Goal: Information Seeking & Learning: Learn about a topic

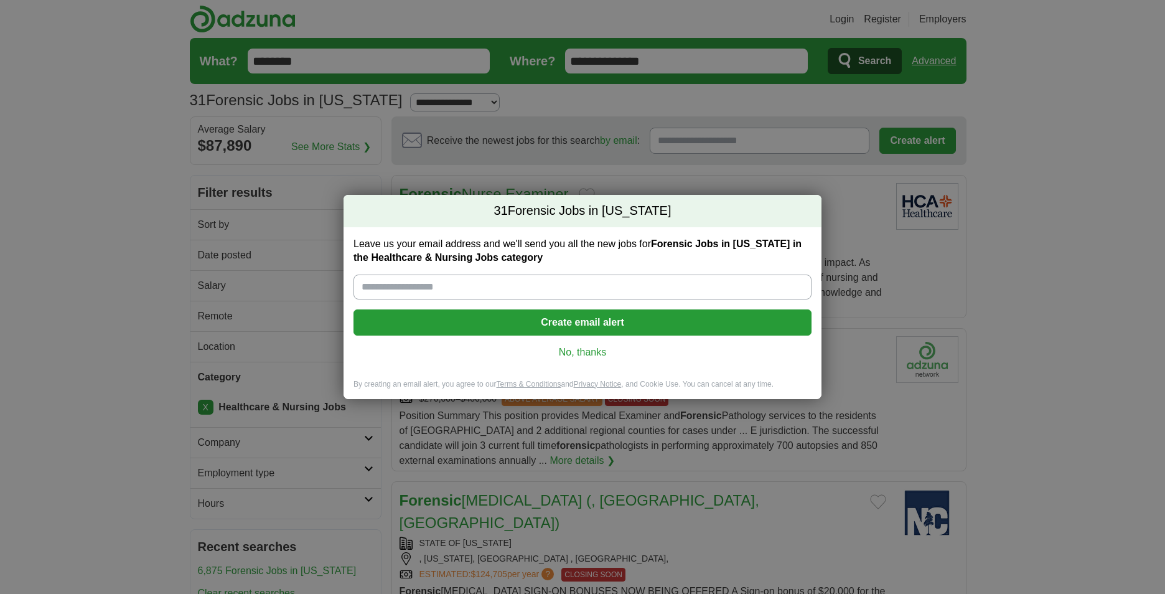
click at [563, 347] on link "No, thanks" at bounding box center [582, 352] width 438 height 14
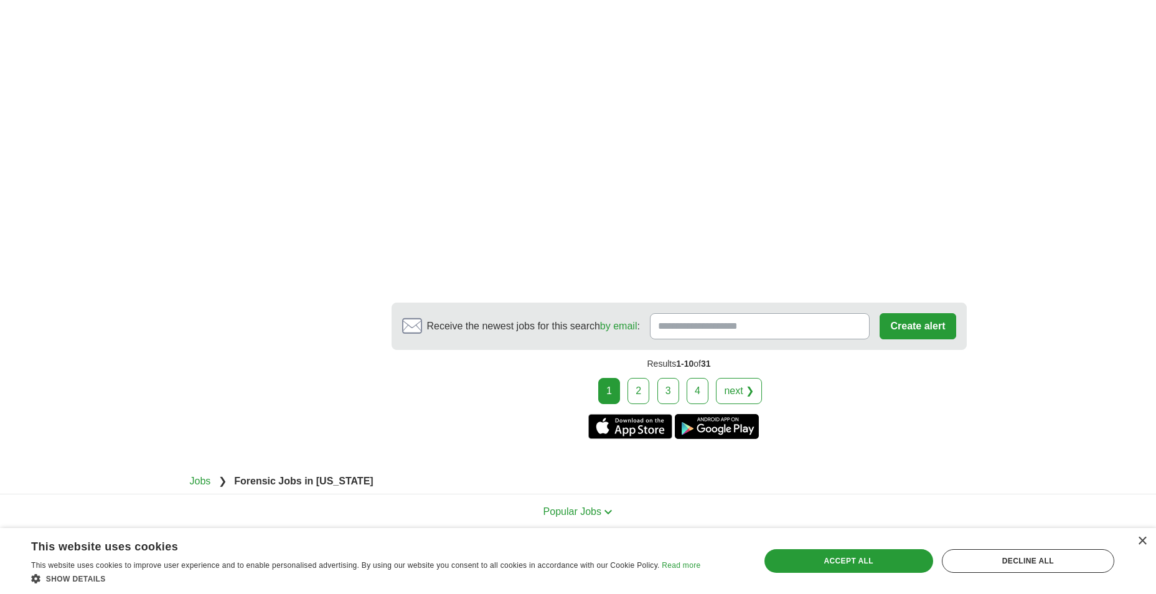
scroll to position [1987, 0]
click at [747, 376] on link "next ❯" at bounding box center [739, 389] width 46 height 26
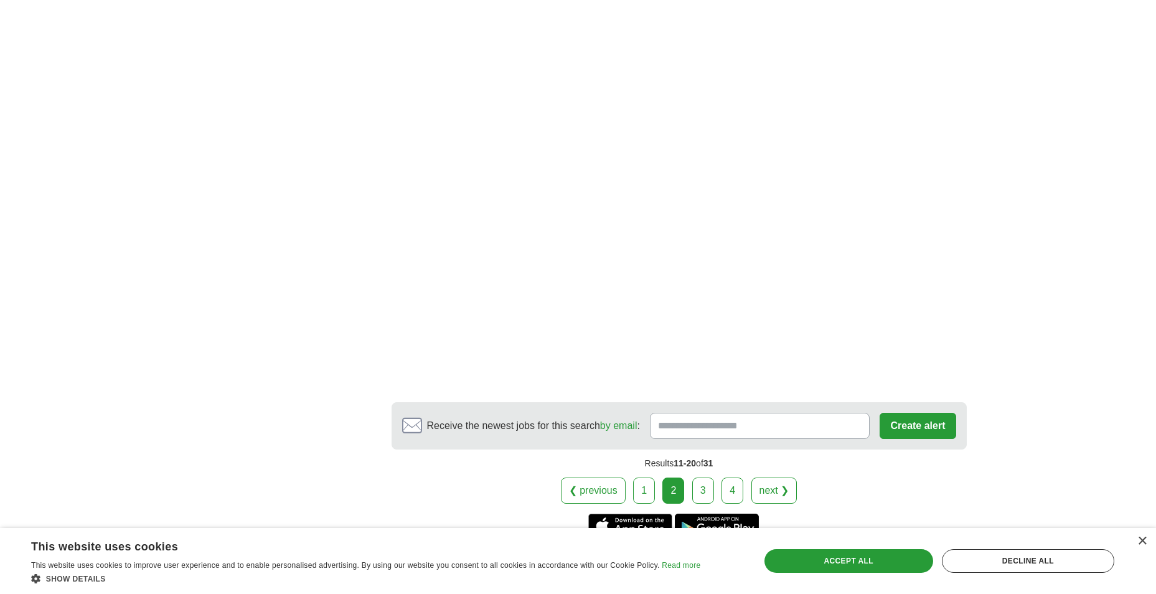
scroll to position [1919, 0]
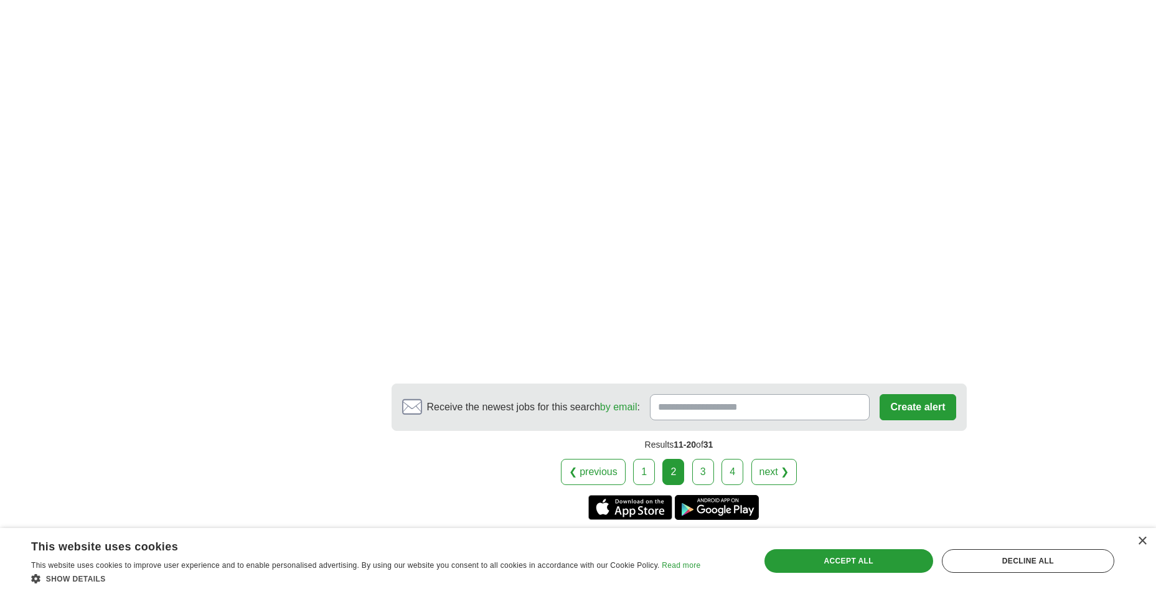
click at [775, 459] on link "next ❯" at bounding box center [774, 472] width 46 height 26
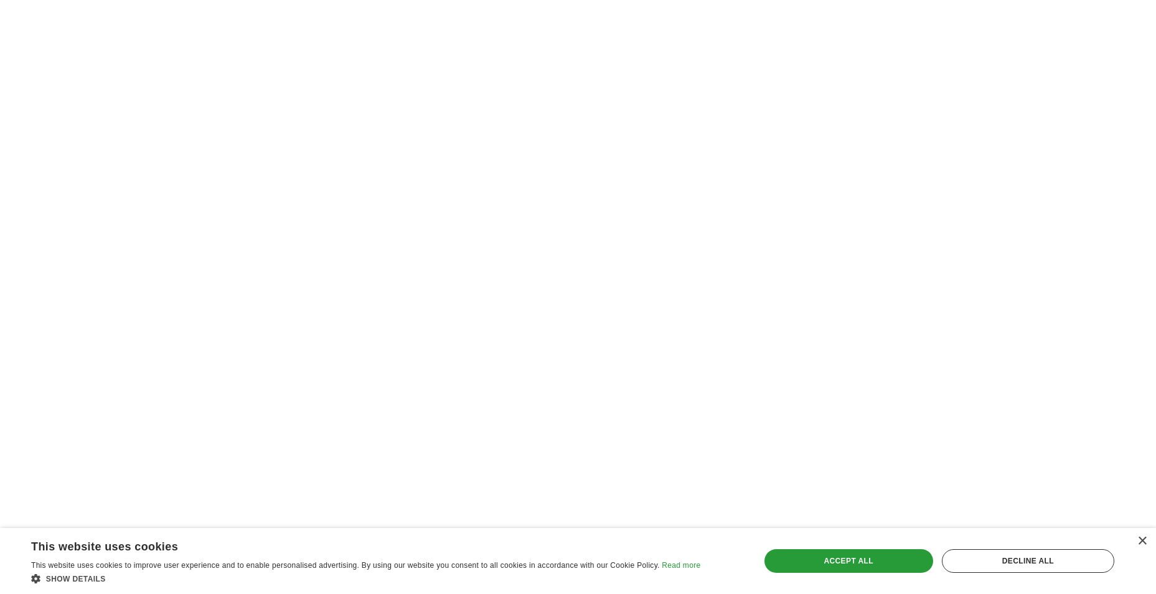
scroll to position [1742, 0]
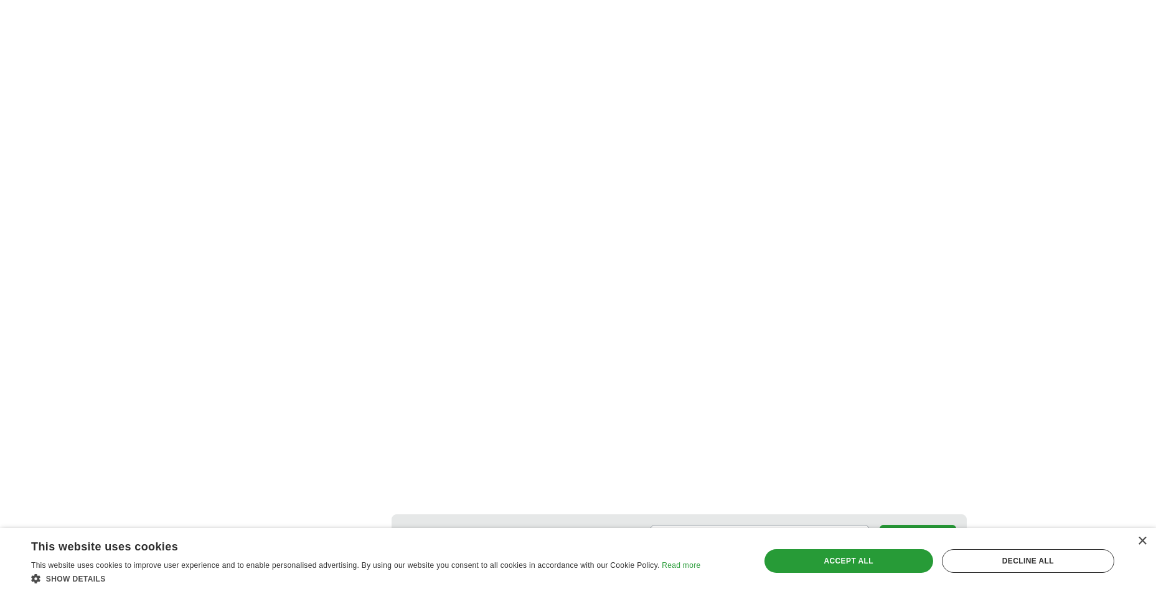
click at [782, 589] on link "next ❯" at bounding box center [774, 602] width 46 height 26
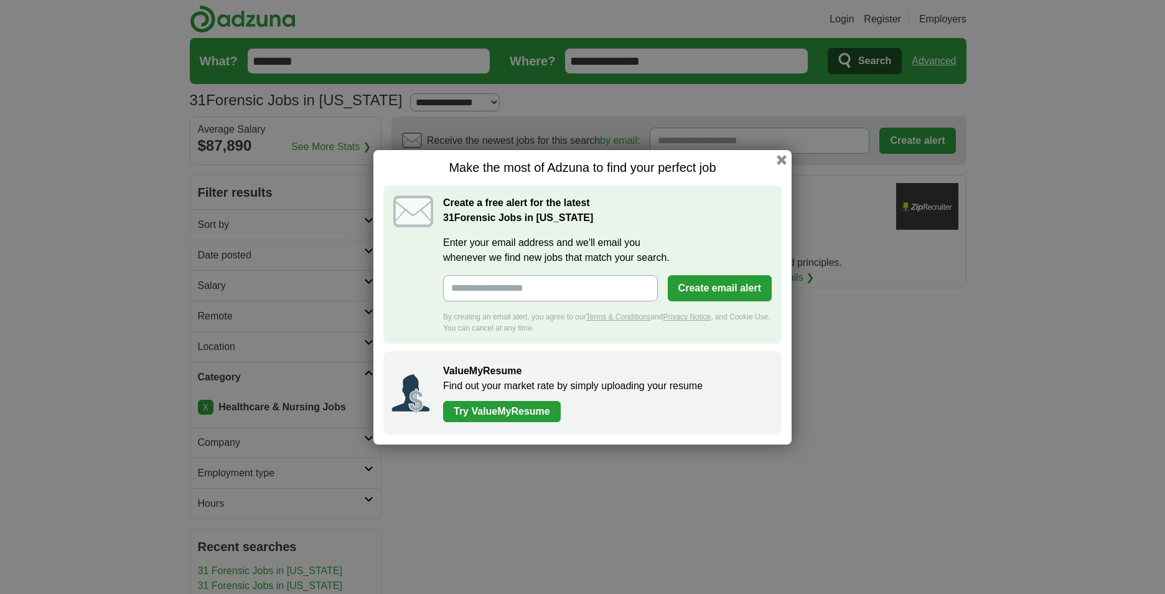
click at [788, 161] on div "Make the most of Adzuna to find your perfect job Create a free alert for the la…" at bounding box center [582, 297] width 418 height 294
click at [777, 161] on button "button" at bounding box center [782, 159] width 14 height 14
